Goal: Task Accomplishment & Management: Complete application form

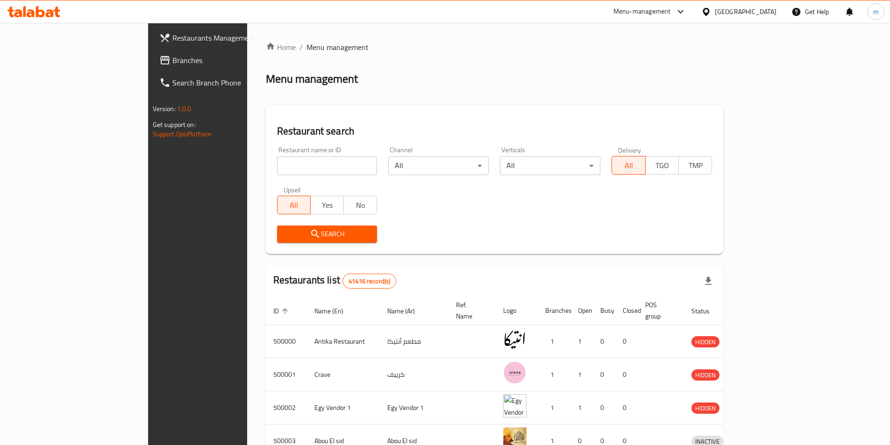
click at [769, 14] on div "[GEOGRAPHIC_DATA]" at bounding box center [746, 12] width 62 height 10
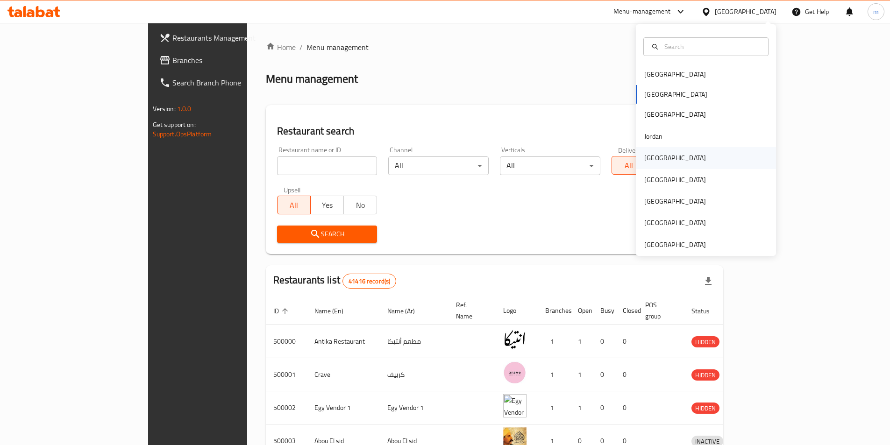
click at [668, 160] on div "[GEOGRAPHIC_DATA]" at bounding box center [706, 157] width 140 height 21
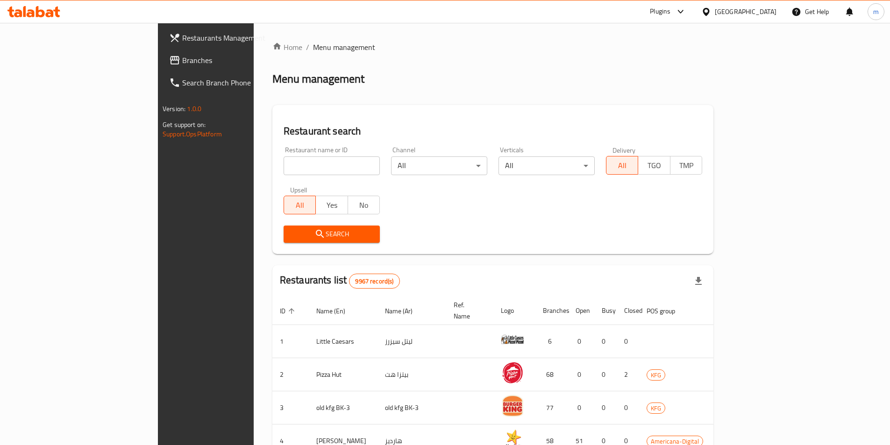
click at [182, 55] on span "Branches" at bounding box center [240, 60] width 117 height 11
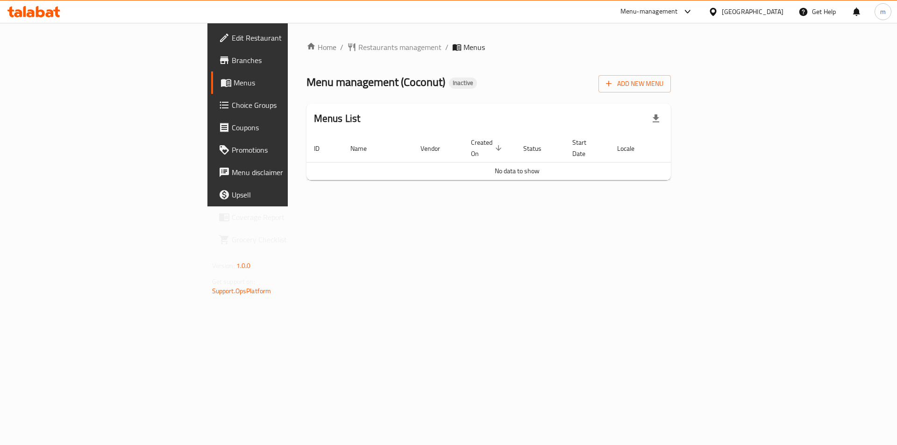
click at [671, 72] on div "Add New Menu" at bounding box center [634, 81] width 72 height 21
click at [663, 85] on span "Add New Menu" at bounding box center [634, 84] width 57 height 12
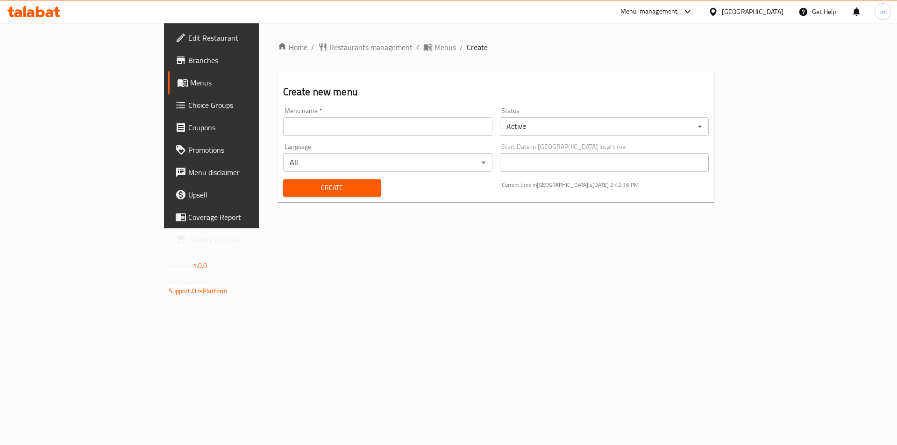
click at [338, 125] on input "text" at bounding box center [387, 126] width 209 height 19
type input "8/10"
click at [291, 191] on span "Create" at bounding box center [332, 188] width 83 height 12
click at [530, 228] on div "Home / Restaurants management / Menus / Create Create new menu Menu name   * Me…" at bounding box center [496, 126] width 475 height 206
click at [366, 120] on input "text" at bounding box center [387, 126] width 209 height 19
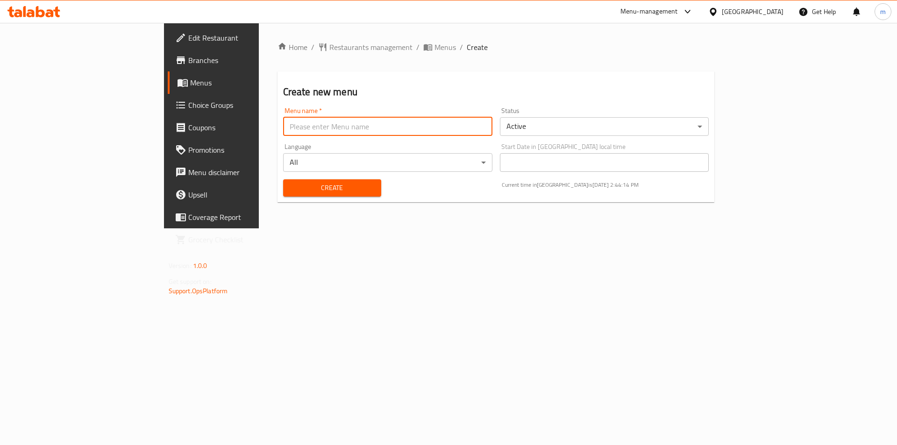
click at [328, 134] on input "text" at bounding box center [387, 126] width 209 height 19
type input "8/10"
click at [313, 186] on span "Create" at bounding box center [332, 188] width 83 height 12
click at [319, 129] on input "text" at bounding box center [387, 126] width 209 height 19
type input "8"
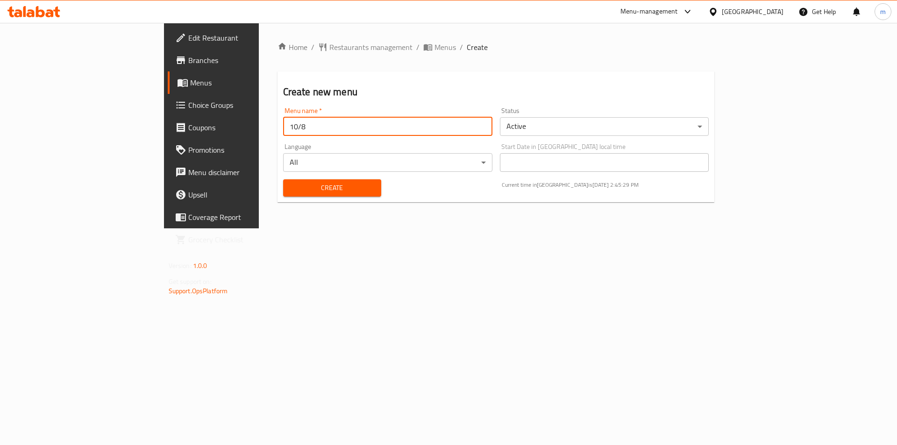
type input "10/8"
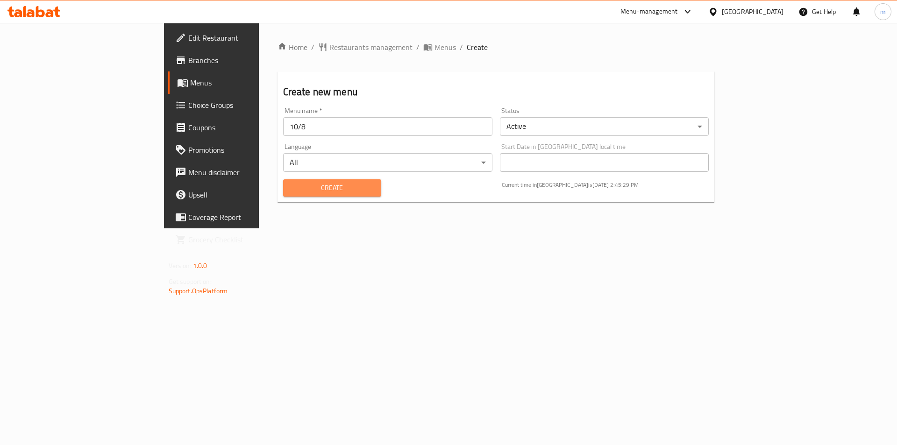
click at [291, 192] on span "Create" at bounding box center [332, 188] width 83 height 12
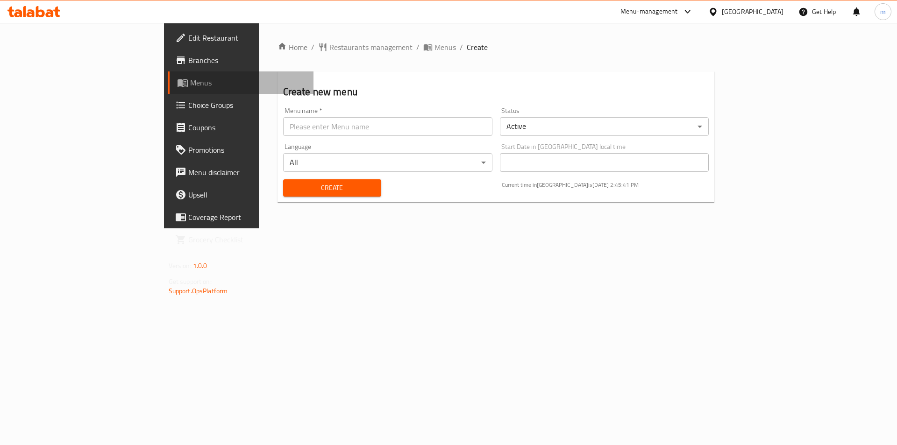
click at [190, 88] on span "Menus" at bounding box center [248, 82] width 116 height 11
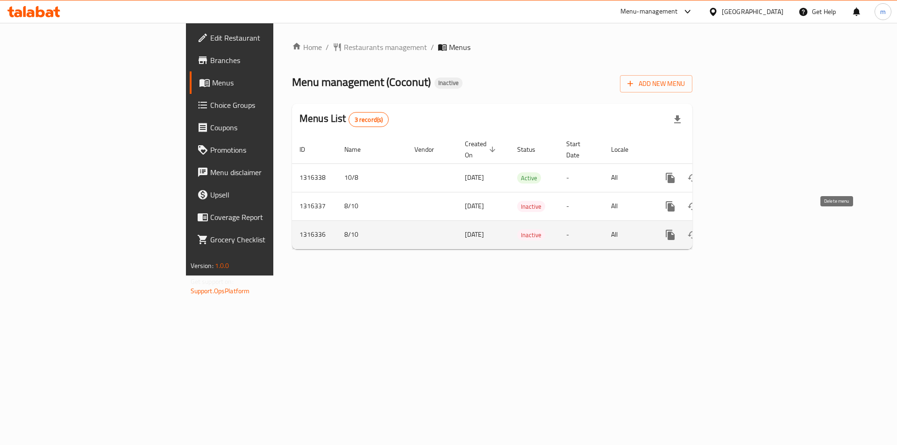
click at [721, 229] on icon "enhanced table" at bounding box center [715, 234] width 11 height 11
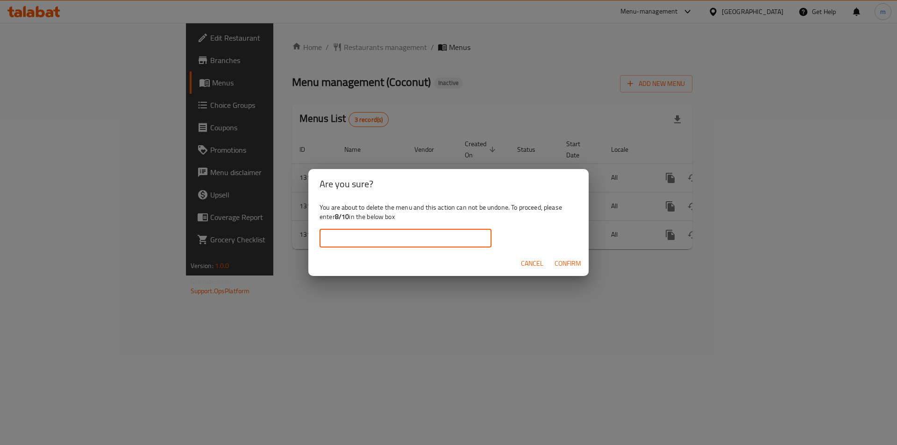
click at [409, 242] on input "text" at bounding box center [406, 238] width 172 height 19
type input "8/10"
click at [573, 253] on div "Cancel Confirm" at bounding box center [448, 263] width 280 height 25
click at [571, 263] on span "Confirm" at bounding box center [568, 264] width 27 height 12
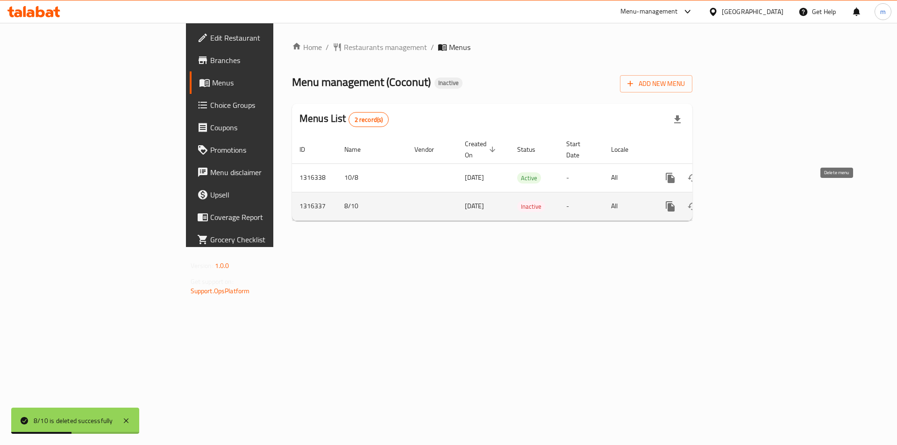
click at [719, 202] on icon "enhanced table" at bounding box center [715, 206] width 7 height 8
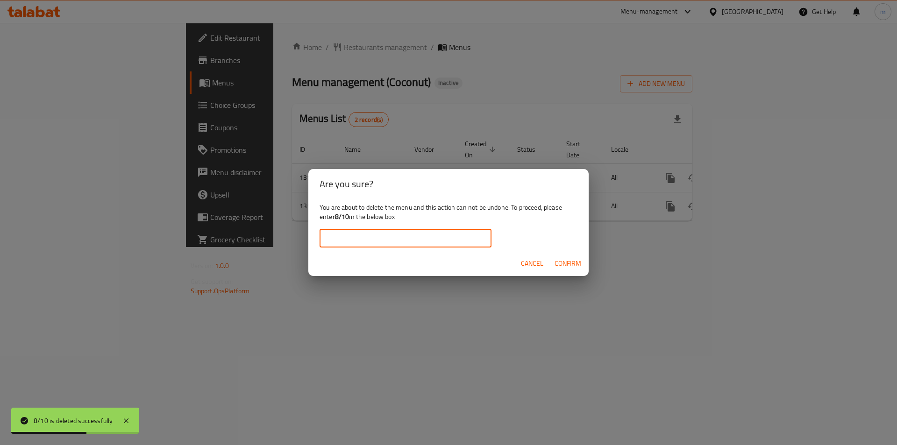
drag, startPoint x: 439, startPoint y: 229, endPoint x: 439, endPoint y: 234, distance: 5.1
click at [439, 233] on input "text" at bounding box center [406, 238] width 172 height 19
type input "8/10"
click at [576, 263] on span "Confirm" at bounding box center [568, 264] width 27 height 12
